Goal: Transaction & Acquisition: Purchase product/service

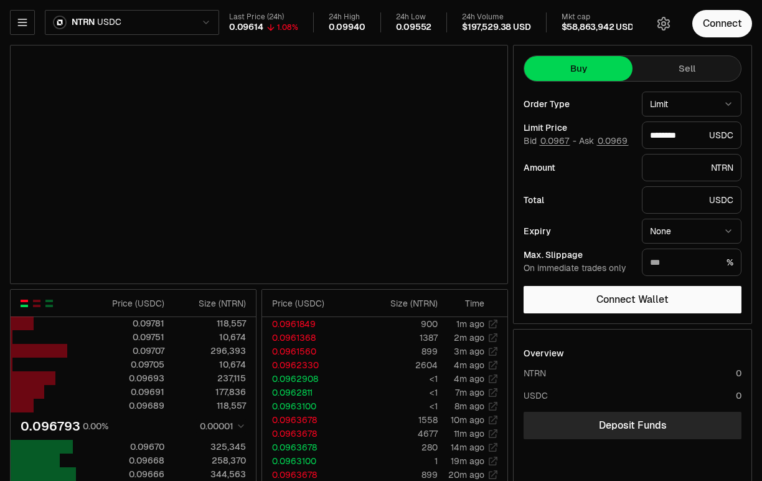
click at [98, 12] on html "Neutron Balance Earn Supervaults Bridge & Swap Orderbook Stake Ecosystem Govern…" at bounding box center [381, 390] width 762 height 780
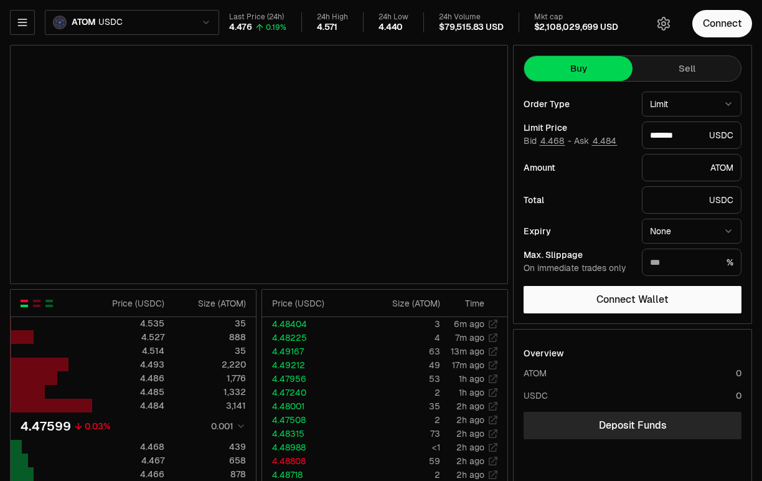
type input "*******"
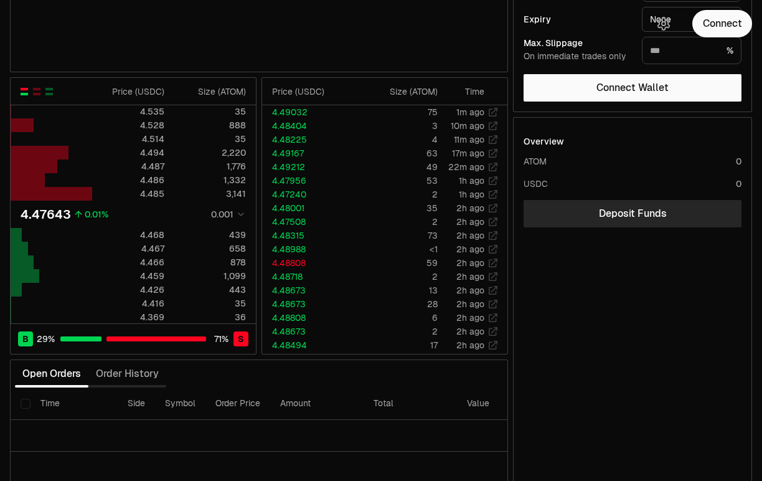
scroll to position [190, 0]
